Goal: Transaction & Acquisition: Purchase product/service

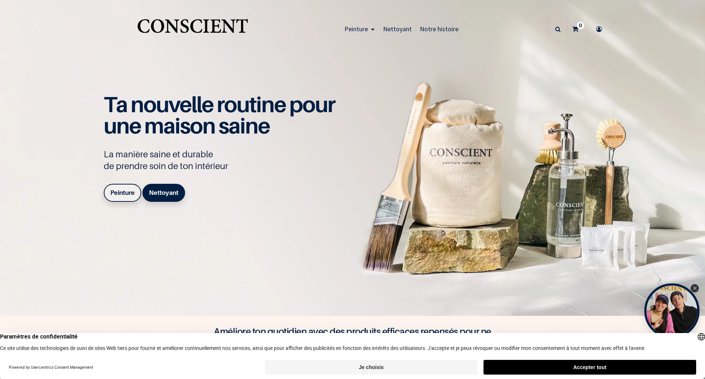
scroll to position [110, 0]
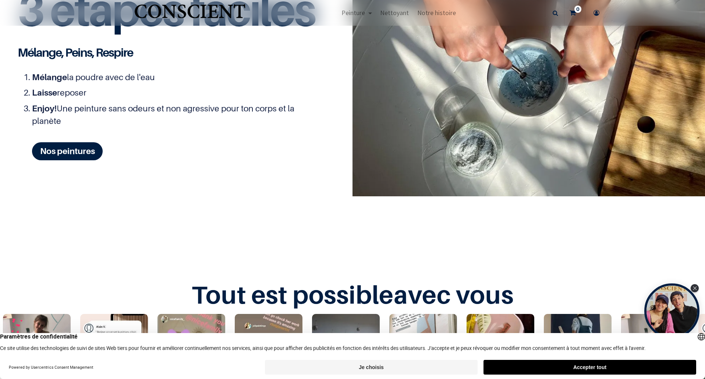
scroll to position [993, 0]
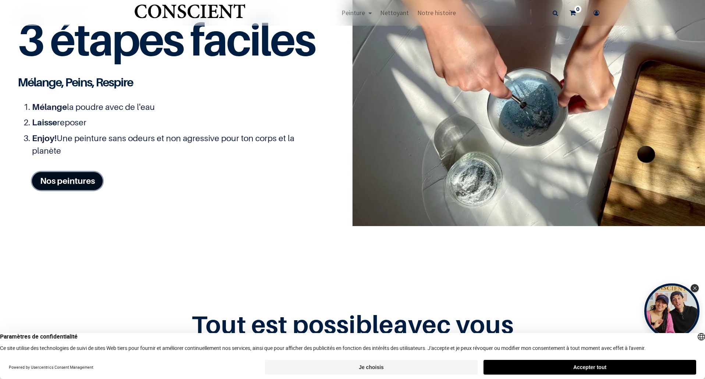
click at [76, 190] on link "Nos peintures" at bounding box center [67, 181] width 71 height 18
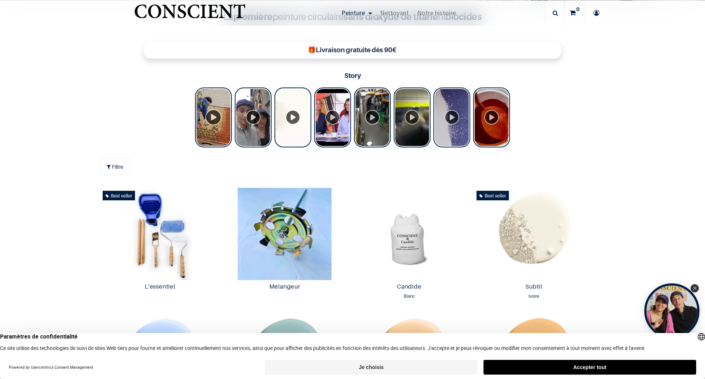
scroll to position [405, 0]
